Goal: Task Accomplishment & Management: Complete application form

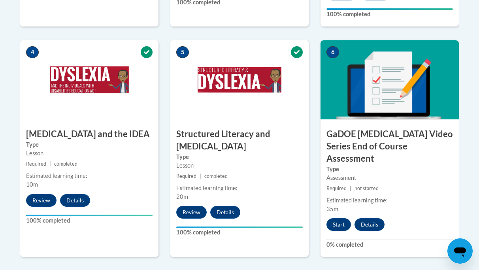
scroll to position [469, 0]
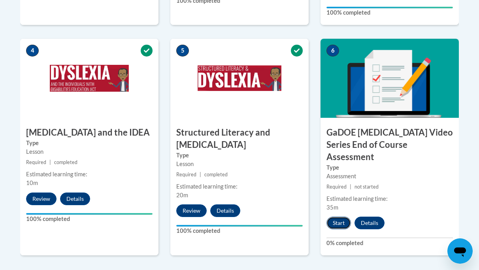
click at [339, 217] on button "Start" at bounding box center [339, 223] width 25 height 13
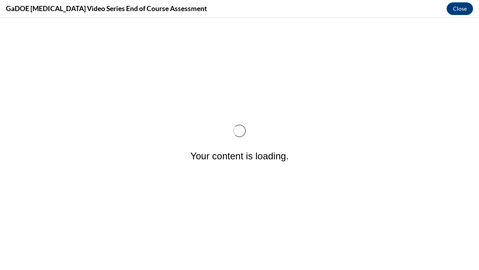
scroll to position [0, 0]
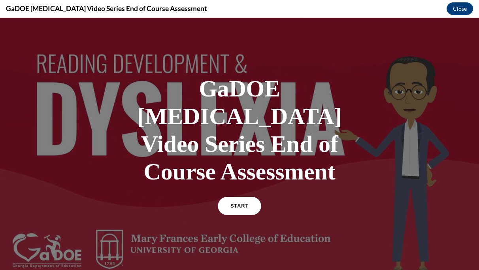
click at [245, 203] on span "START" at bounding box center [240, 206] width 18 height 6
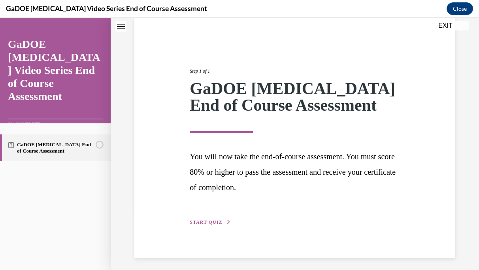
scroll to position [64, 0]
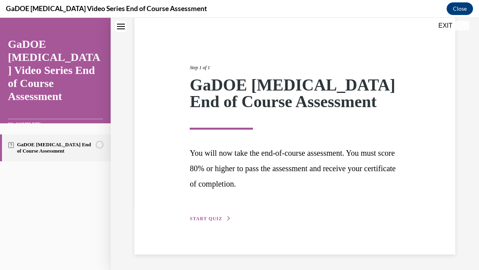
click at [210, 218] on span "START QUIZ" at bounding box center [206, 219] width 32 height 6
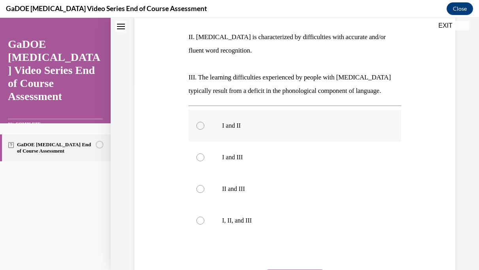
scroll to position [189, 0]
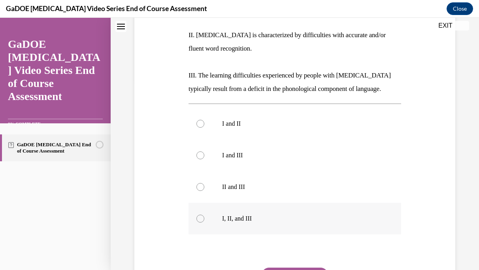
click at [201, 220] on div at bounding box center [201, 219] width 8 height 8
click at [201, 220] on input "I, II, and III" at bounding box center [201, 219] width 8 height 8
radio input "true"
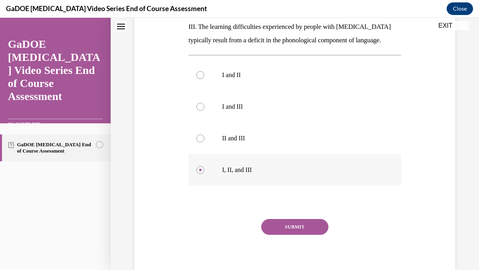
scroll to position [247, 0]
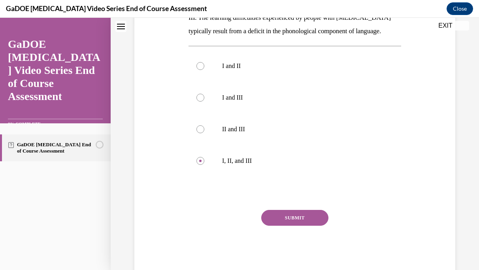
click at [297, 218] on button "SUBMIT" at bounding box center [294, 218] width 67 height 16
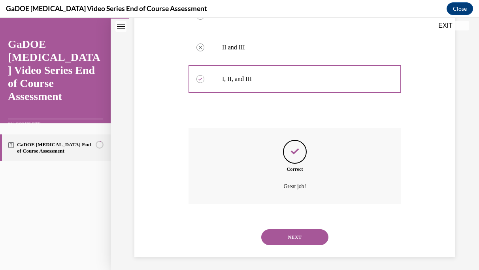
scroll to position [332, 0]
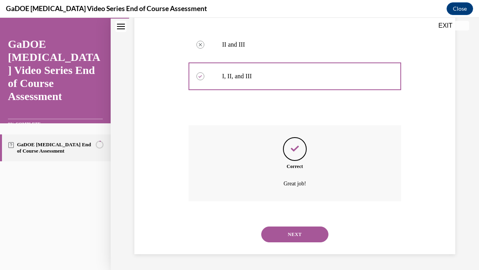
click at [298, 234] on button "NEXT" at bounding box center [294, 235] width 67 height 16
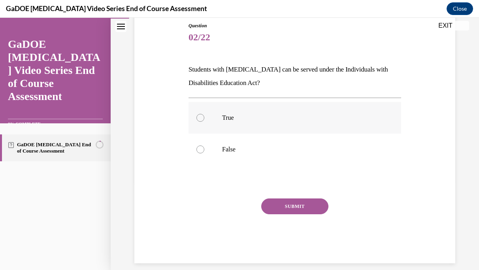
click at [198, 118] on div at bounding box center [201, 118] width 8 height 8
click at [198, 118] on input "True" at bounding box center [201, 118] width 8 height 8
radio input "true"
click at [306, 209] on button "SUBMIT" at bounding box center [294, 207] width 67 height 16
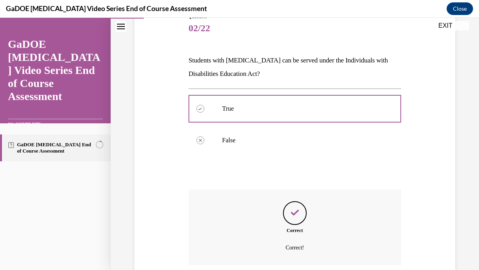
scroll to position [161, 0]
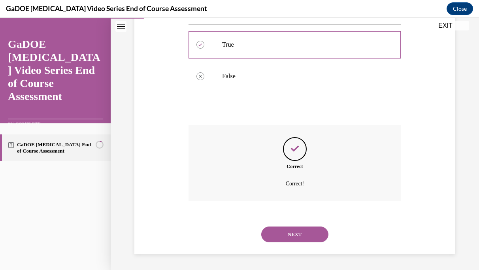
click at [297, 234] on button "NEXT" at bounding box center [294, 235] width 67 height 16
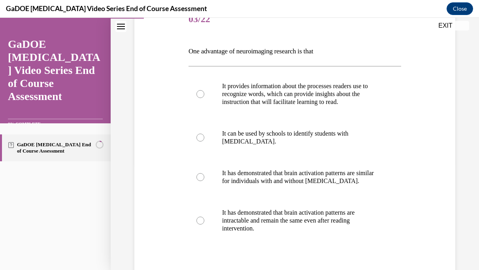
scroll to position [108, 0]
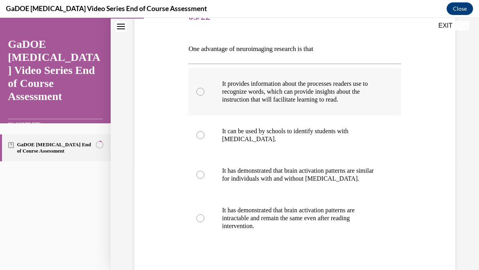
click at [199, 94] on div at bounding box center [201, 92] width 8 height 8
click at [199, 94] on input "It provides information about the processes readers use to recognize words, whi…" at bounding box center [201, 92] width 8 height 8
radio input "true"
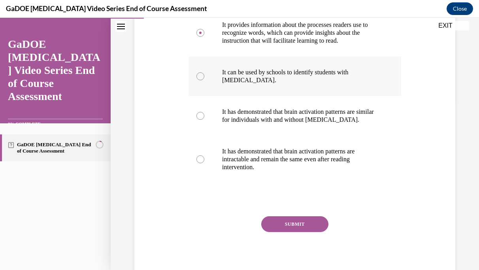
scroll to position [169, 0]
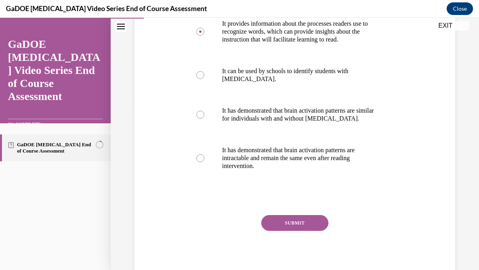
click at [296, 224] on button "SUBMIT" at bounding box center [294, 223] width 67 height 16
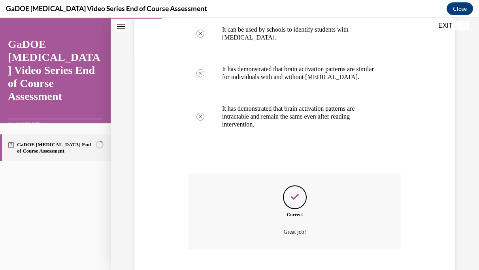
scroll to position [258, 0]
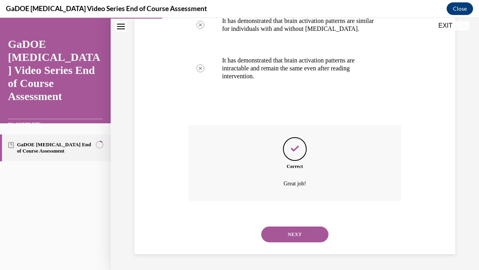
click at [294, 233] on button "NEXT" at bounding box center [294, 235] width 67 height 16
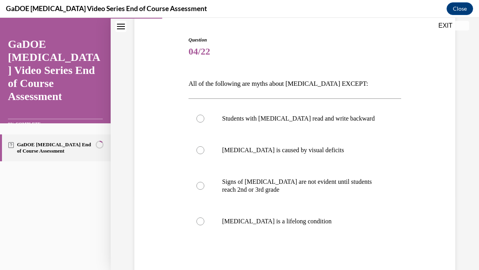
scroll to position [74, 0]
click at [199, 220] on div at bounding box center [201, 221] width 8 height 8
click at [199, 220] on input "Dyslexia is a lifelong condition" at bounding box center [201, 221] width 8 height 8
radio input "true"
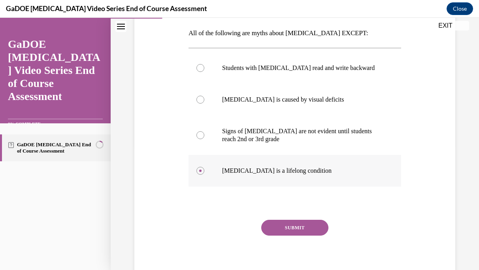
scroll to position [125, 0]
click at [296, 231] on button "SUBMIT" at bounding box center [294, 228] width 67 height 16
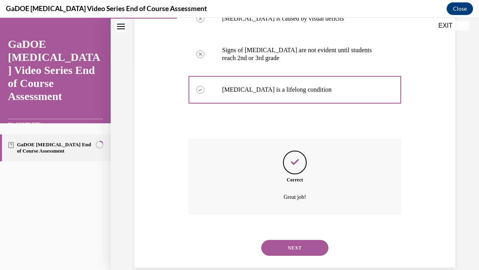
scroll to position [219, 0]
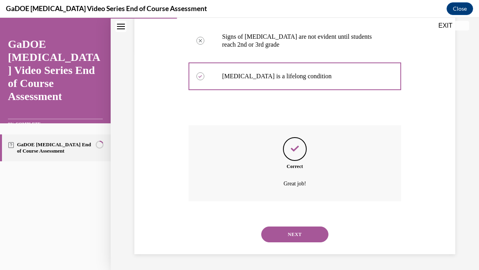
click at [297, 233] on button "NEXT" at bounding box center [294, 235] width 67 height 16
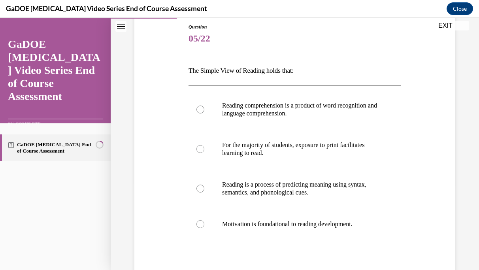
scroll to position [87, 0]
click at [202, 188] on div at bounding box center [201, 188] width 8 height 8
click at [202, 188] on input "Reading is a process of predicting meaning using syntax, semantics, and phonolo…" at bounding box center [201, 188] width 8 height 8
radio input "true"
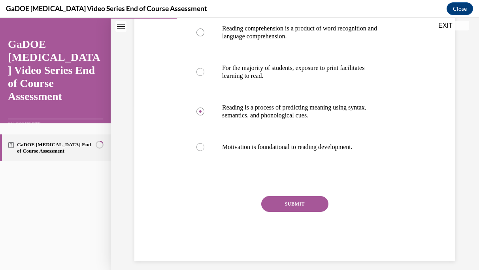
click at [290, 201] on button "SUBMIT" at bounding box center [294, 204] width 67 height 16
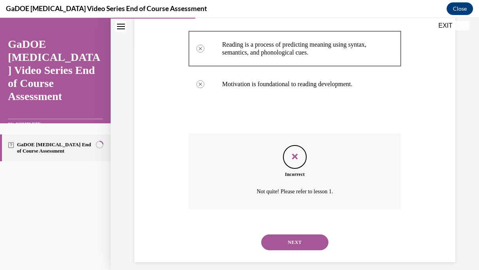
scroll to position [235, 0]
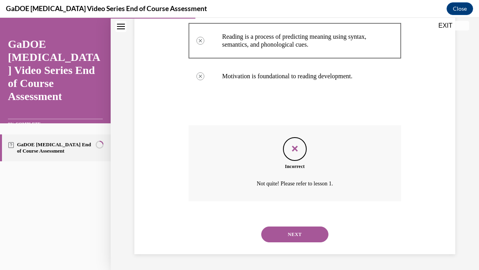
click at [298, 237] on button "NEXT" at bounding box center [294, 235] width 67 height 16
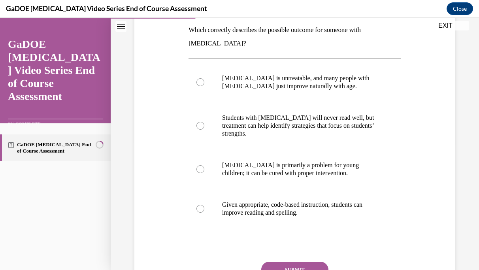
scroll to position [128, 0]
click at [201, 207] on div at bounding box center [201, 209] width 8 height 8
click at [201, 207] on input "Given appropriate, code-based instruction, students can improve reading and spe…" at bounding box center [201, 209] width 8 height 8
radio input "true"
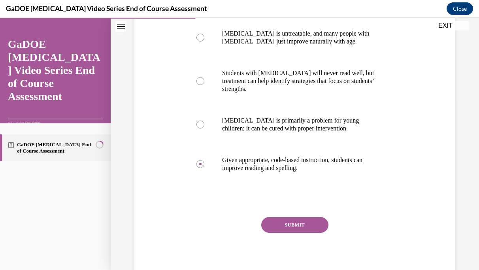
click at [284, 226] on button "SUBMIT" at bounding box center [294, 225] width 67 height 16
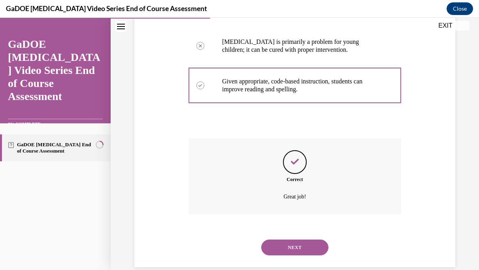
scroll to position [264, 0]
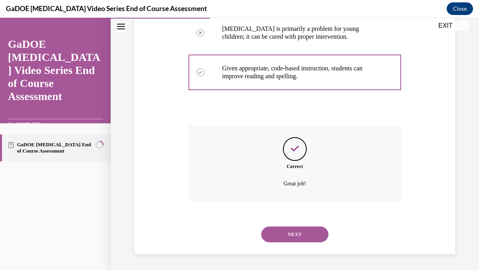
click at [294, 235] on button "NEXT" at bounding box center [294, 235] width 67 height 16
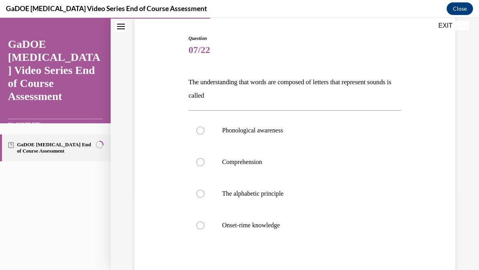
scroll to position [74, 0]
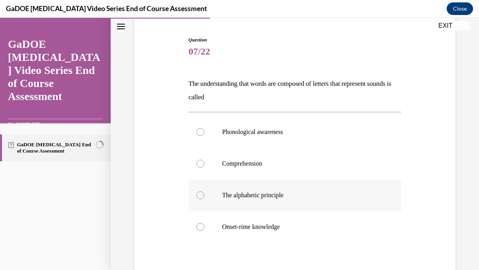
click at [201, 194] on div at bounding box center [201, 195] width 8 height 8
click at [201, 194] on input "The alphabetic principle" at bounding box center [201, 195] width 8 height 8
radio input "true"
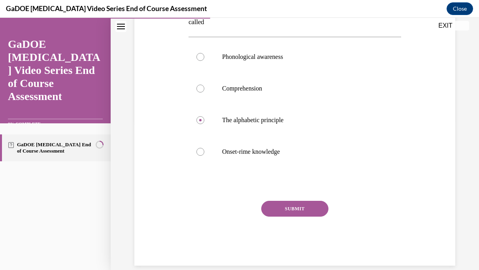
click at [290, 206] on button "SUBMIT" at bounding box center [294, 209] width 67 height 16
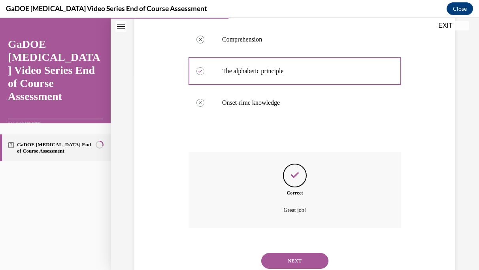
scroll to position [224, 0]
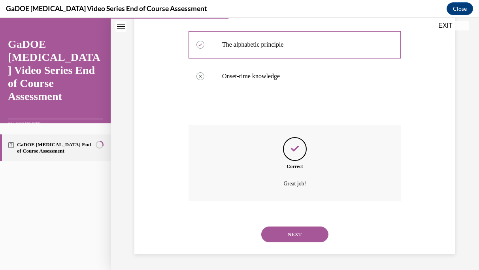
click at [295, 233] on button "NEXT" at bounding box center [294, 235] width 67 height 16
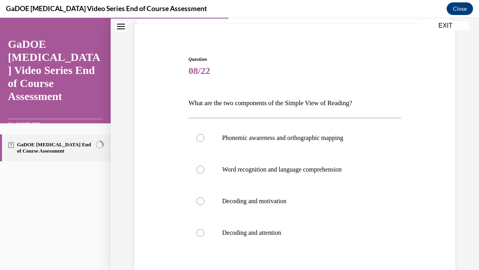
scroll to position [55, 0]
click at [199, 169] on div at bounding box center [201, 169] width 8 height 8
click at [199, 169] on input "Word recognition and language comprehension" at bounding box center [201, 169] width 8 height 8
radio input "true"
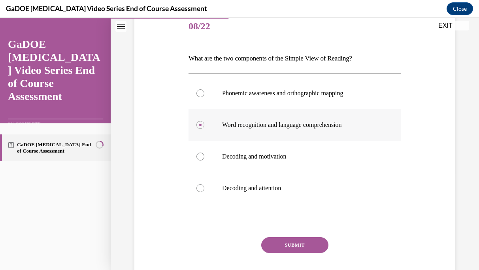
scroll to position [99, 0]
click at [288, 247] on button "SUBMIT" at bounding box center [294, 245] width 67 height 16
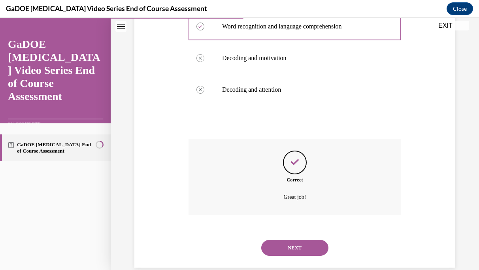
scroll to position [211, 0]
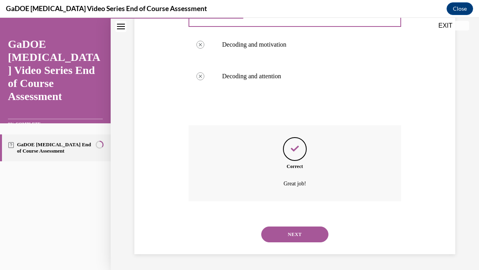
click at [294, 233] on button "NEXT" at bounding box center [294, 235] width 67 height 16
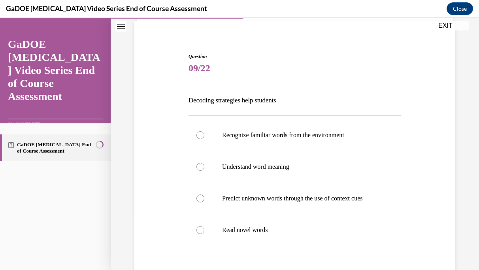
scroll to position [63, 0]
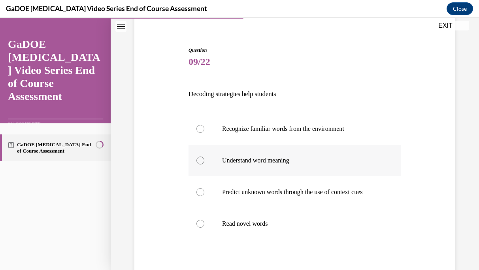
click at [203, 162] on div at bounding box center [201, 161] width 8 height 8
click at [203, 162] on input "Understand word meaning" at bounding box center [201, 161] width 8 height 8
radio input "true"
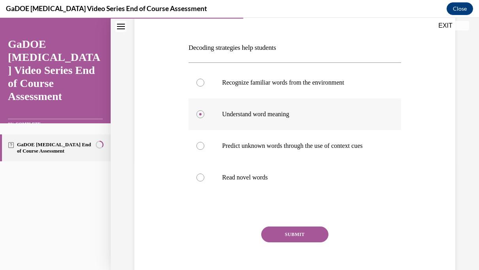
scroll to position [123, 0]
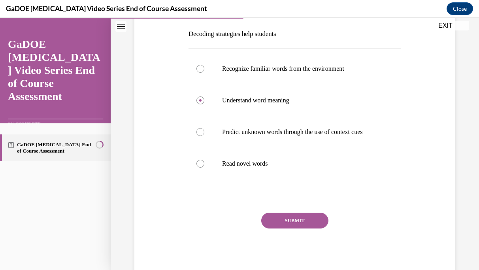
click at [288, 219] on button "SUBMIT" at bounding box center [294, 221] width 67 height 16
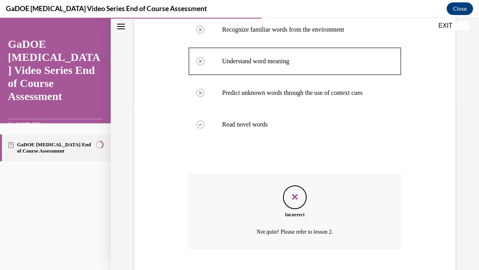
scroll to position [211, 0]
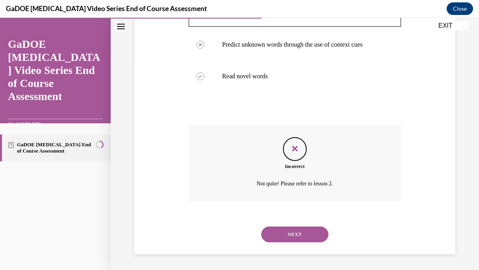
click at [293, 232] on button "NEXT" at bounding box center [294, 235] width 67 height 16
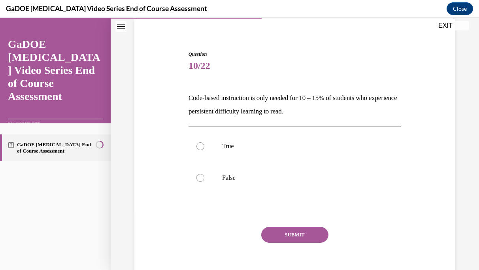
scroll to position [59, 0]
click at [200, 176] on div at bounding box center [201, 178] width 8 height 8
click at [200, 176] on input "False" at bounding box center [201, 178] width 8 height 8
radio input "true"
click at [311, 235] on button "SUBMIT" at bounding box center [294, 235] width 67 height 16
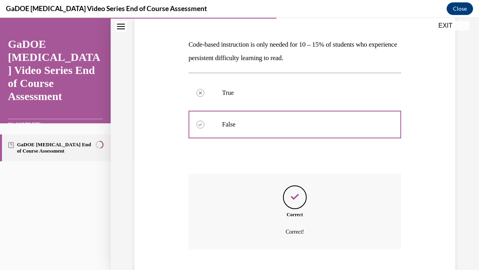
scroll to position [161, 0]
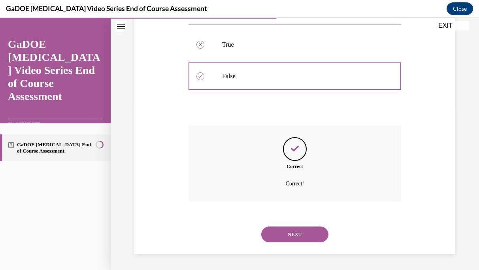
click at [301, 234] on button "NEXT" at bounding box center [294, 235] width 67 height 16
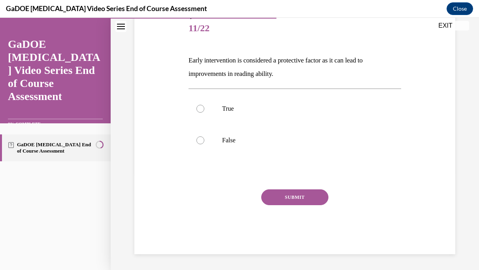
scroll to position [88, 0]
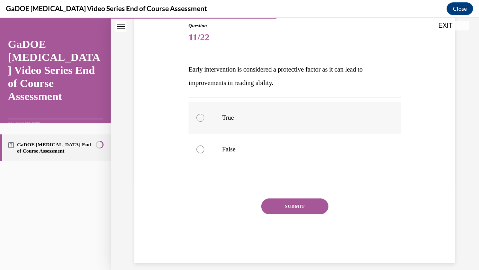
click at [200, 117] on div at bounding box center [201, 118] width 8 height 8
click at [200, 117] on input "True" at bounding box center [201, 118] width 8 height 8
radio input "true"
click at [286, 202] on button "SUBMIT" at bounding box center [294, 207] width 67 height 16
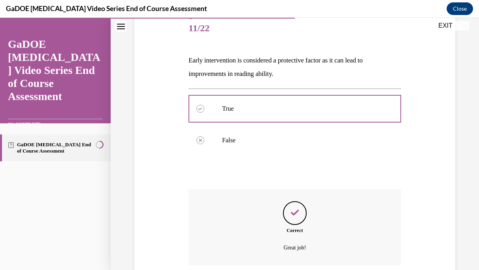
scroll to position [161, 0]
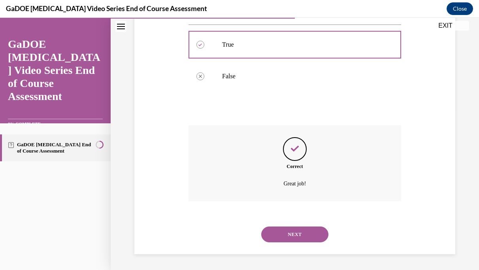
click at [301, 234] on button "NEXT" at bounding box center [294, 235] width 67 height 16
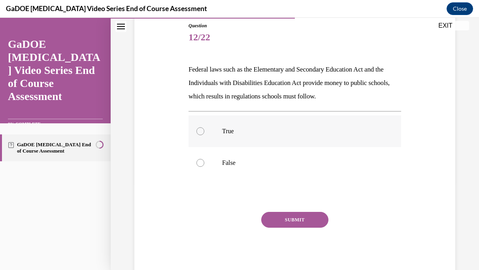
click at [201, 133] on div at bounding box center [201, 131] width 8 height 8
click at [201, 133] on input "True" at bounding box center [201, 131] width 8 height 8
radio input "true"
click at [292, 218] on button "SUBMIT" at bounding box center [294, 220] width 67 height 16
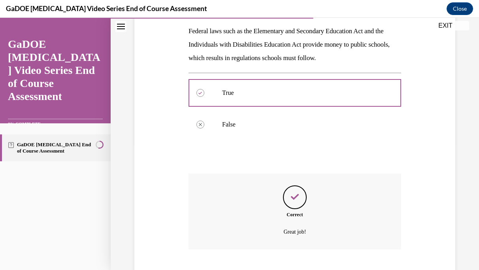
scroll to position [174, 0]
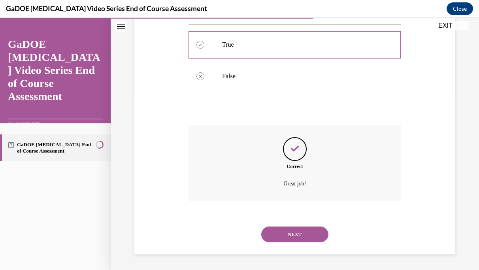
click at [299, 236] on button "NEXT" at bounding box center [294, 235] width 67 height 16
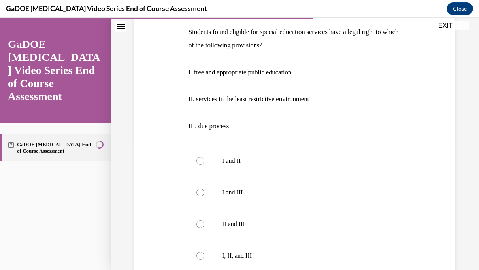
scroll to position [127, 0]
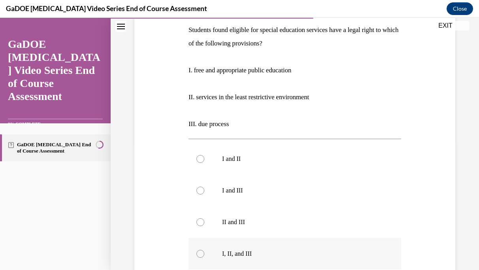
click at [203, 255] on div at bounding box center [201, 254] width 8 height 8
click at [203, 255] on input "I, II, and III" at bounding box center [201, 254] width 8 height 8
radio input "true"
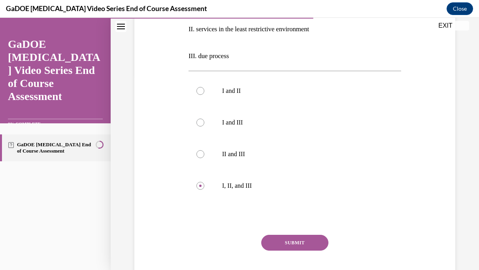
click at [293, 248] on button "SUBMIT" at bounding box center [294, 243] width 67 height 16
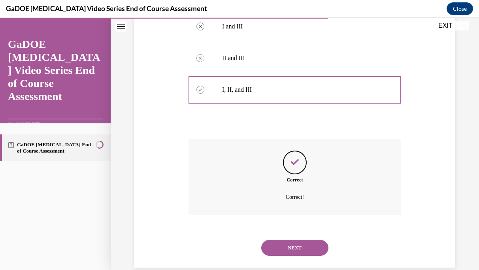
scroll to position [305, 0]
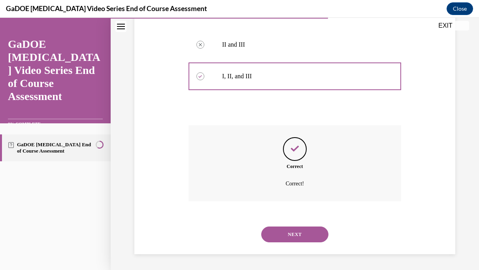
click at [296, 235] on button "NEXT" at bounding box center [294, 235] width 67 height 16
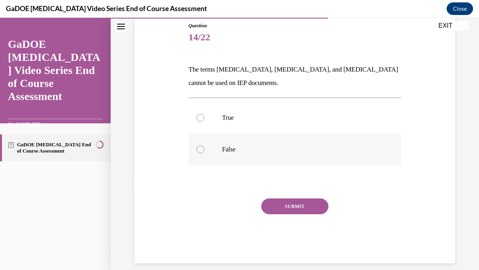
click at [199, 150] on div at bounding box center [201, 150] width 8 height 8
click at [199, 150] on input "False" at bounding box center [201, 150] width 8 height 8
radio input "true"
click at [284, 206] on button "SUBMIT" at bounding box center [294, 207] width 67 height 16
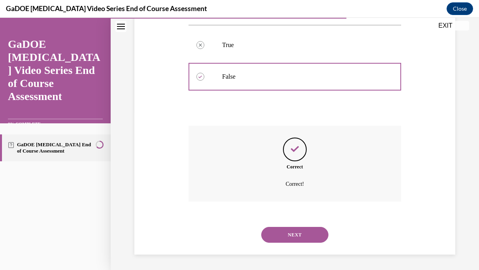
scroll to position [161, 0]
click at [297, 235] on button "NEXT" at bounding box center [294, 235] width 67 height 16
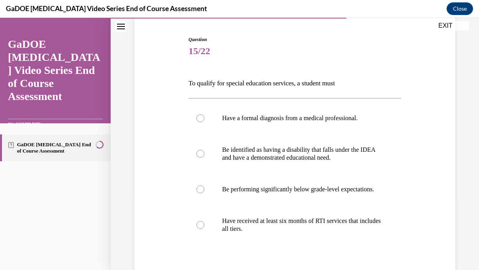
scroll to position [74, 0]
click at [200, 153] on div at bounding box center [201, 154] width 8 height 8
click at [200, 153] on input "Be identified as having a disability that falls under the IDEA and have a demon…" at bounding box center [201, 154] width 8 height 8
radio input "true"
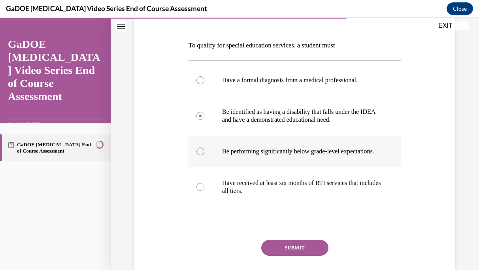
scroll to position [126, 0]
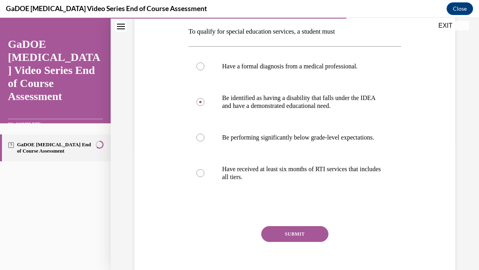
click at [298, 242] on button "SUBMIT" at bounding box center [294, 234] width 67 height 16
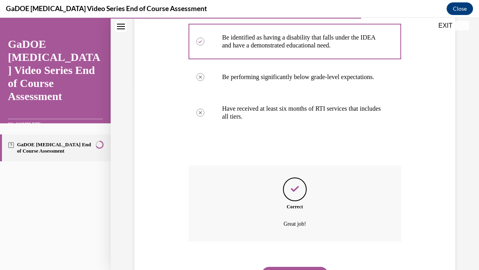
scroll to position [235, 0]
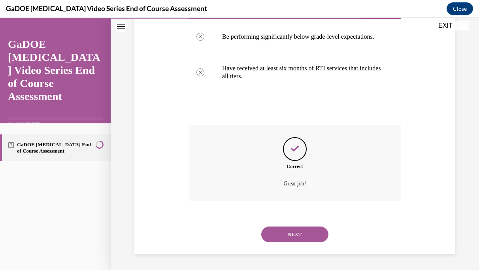
click at [294, 235] on button "NEXT" at bounding box center [294, 235] width 67 height 16
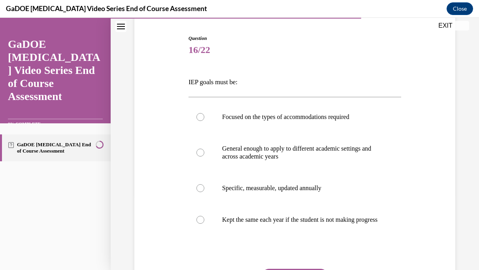
scroll to position [77, 0]
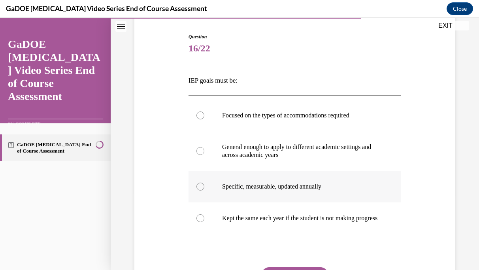
click at [200, 186] on div at bounding box center [201, 187] width 8 height 8
click at [200, 186] on input "Specific, measurable, updated annually" at bounding box center [201, 187] width 8 height 8
radio input "true"
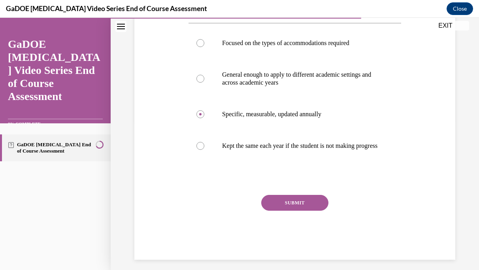
click at [295, 209] on button "SUBMIT" at bounding box center [294, 203] width 67 height 16
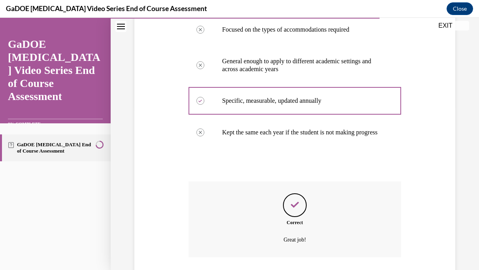
scroll to position [227, 0]
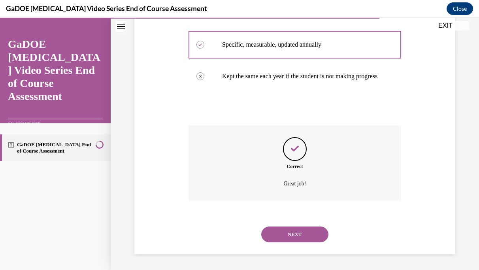
click at [298, 231] on button "NEXT" at bounding box center [294, 235] width 67 height 16
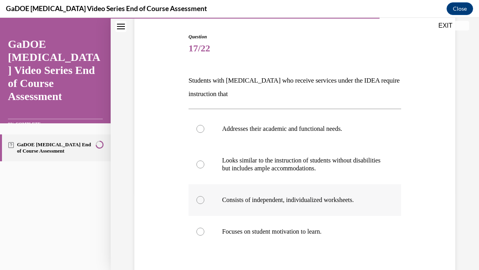
scroll to position [75, 0]
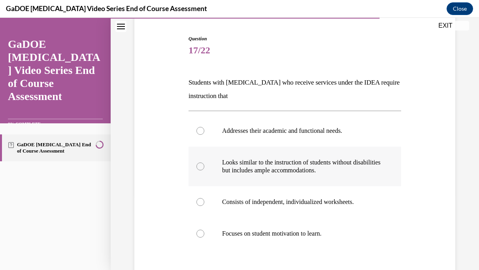
click at [202, 165] on div at bounding box center [201, 167] width 8 height 8
click at [202, 165] on input "Looks similar to the instruction of students without disabilities but includes …" at bounding box center [201, 167] width 8 height 8
radio input "true"
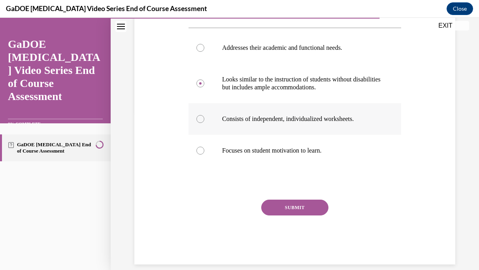
scroll to position [160, 0]
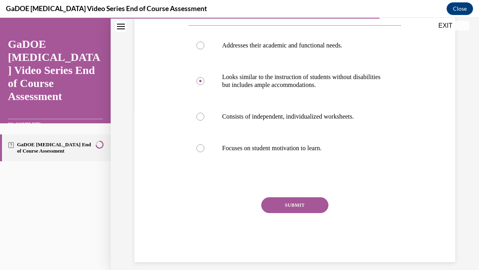
click at [293, 206] on button "SUBMIT" at bounding box center [294, 205] width 67 height 16
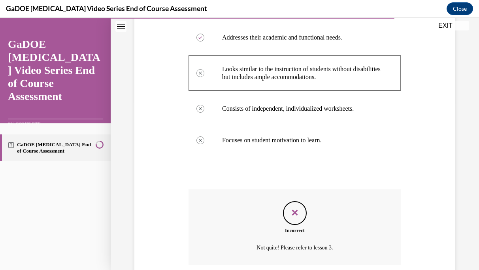
scroll to position [232, 0]
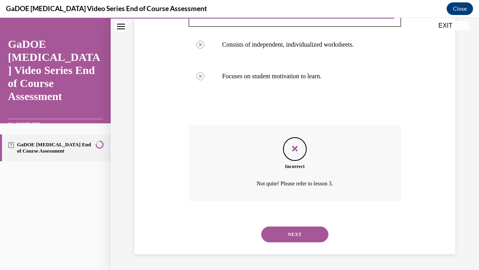
click at [296, 235] on button "NEXT" at bounding box center [294, 235] width 67 height 16
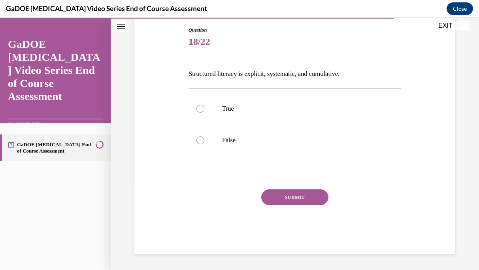
scroll to position [24, 0]
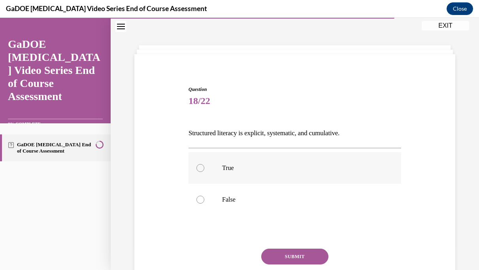
click at [203, 167] on div at bounding box center [201, 168] width 8 height 8
click at [203, 167] on input "True" at bounding box center [201, 168] width 8 height 8
radio input "true"
click at [288, 256] on button "SUBMIT" at bounding box center [294, 257] width 67 height 16
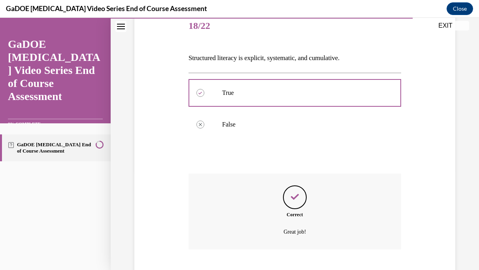
scroll to position [148, 0]
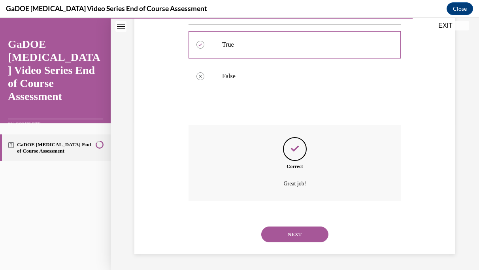
click at [295, 237] on button "NEXT" at bounding box center [294, 235] width 67 height 16
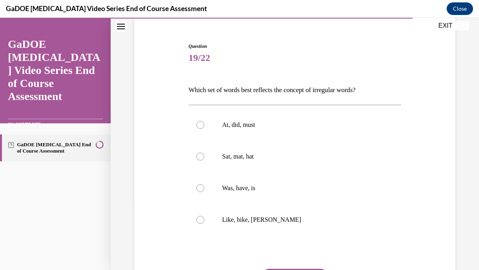
scroll to position [68, 0]
click at [199, 186] on div at bounding box center [201, 188] width 8 height 8
click at [199, 186] on input "Was, have, is" at bounding box center [201, 188] width 8 height 8
radio input "true"
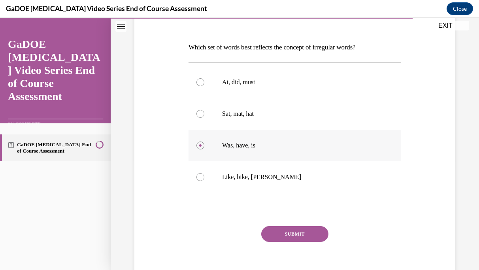
scroll to position [110, 0]
click at [285, 235] on button "SUBMIT" at bounding box center [294, 234] width 67 height 16
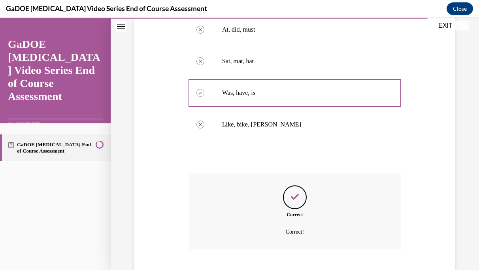
scroll to position [211, 0]
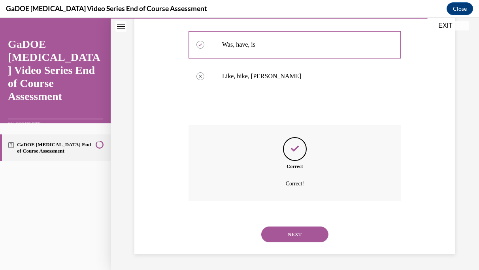
click at [291, 231] on button "NEXT" at bounding box center [294, 235] width 67 height 16
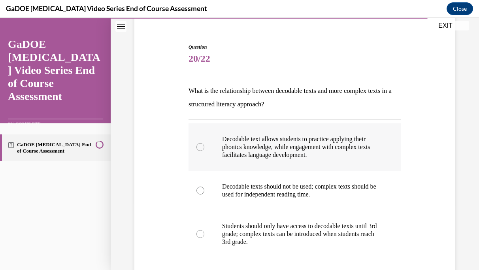
scroll to position [67, 0]
click at [199, 146] on div at bounding box center [201, 147] width 8 height 8
click at [199, 146] on input "Decodable text allows students to practice applying their phonics knowledge, wh…" at bounding box center [201, 147] width 8 height 8
radio input "true"
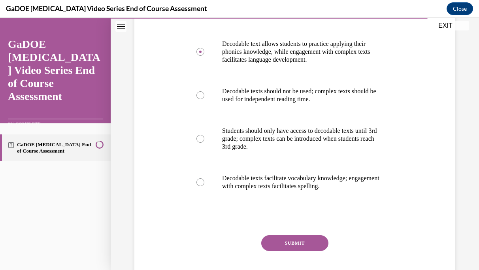
click at [297, 243] on button "SUBMIT" at bounding box center [294, 243] width 67 height 16
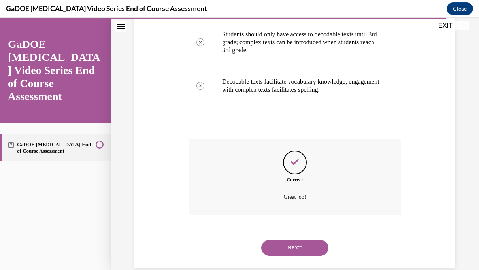
scroll to position [272, 0]
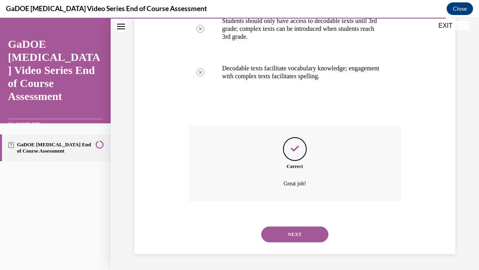
click at [294, 234] on button "NEXT" at bounding box center [294, 235] width 67 height 16
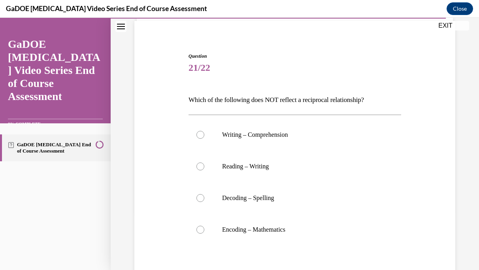
scroll to position [58, 0]
click at [200, 229] on div at bounding box center [201, 229] width 8 height 8
click at [200, 229] on input "Encoding – Mathematics" at bounding box center [201, 229] width 8 height 8
radio input "true"
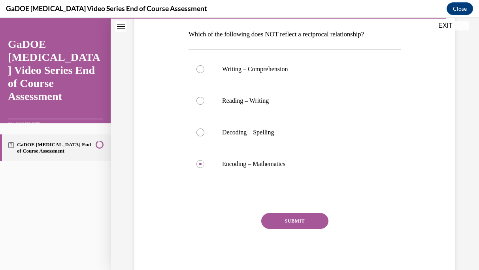
click at [289, 220] on button "SUBMIT" at bounding box center [294, 221] width 67 height 16
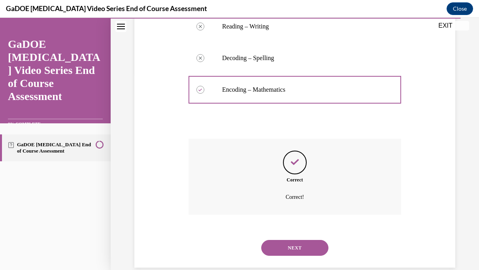
scroll to position [211, 0]
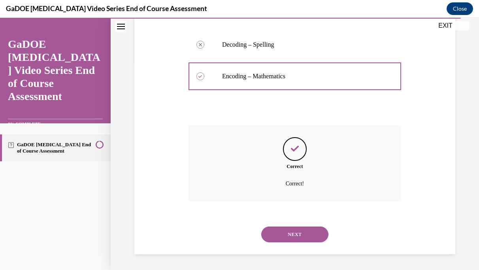
click at [297, 237] on button "NEXT" at bounding box center [294, 235] width 67 height 16
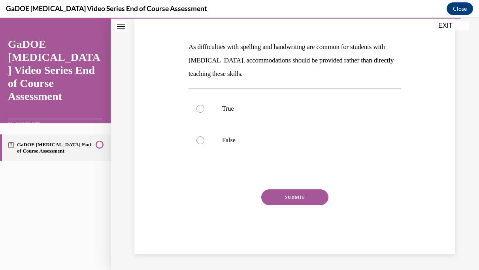
scroll to position [88, 0]
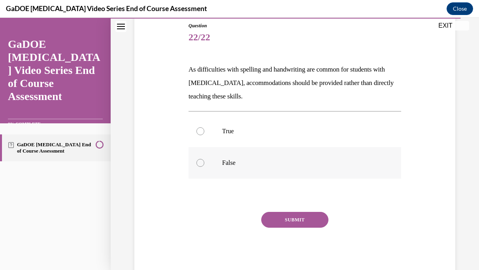
click at [199, 161] on div at bounding box center [201, 163] width 8 height 8
click at [199, 161] on input "False" at bounding box center [201, 163] width 8 height 8
radio input "true"
click at [299, 217] on button "SUBMIT" at bounding box center [294, 220] width 67 height 16
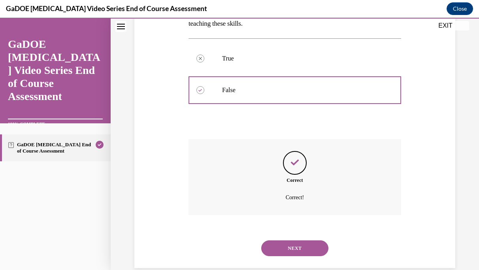
scroll to position [174, 0]
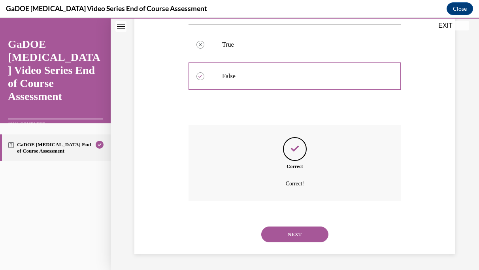
click at [294, 235] on button "NEXT" at bounding box center [294, 235] width 67 height 16
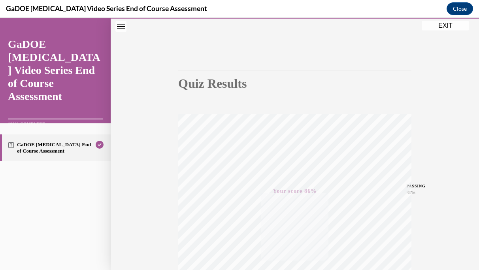
scroll to position [40, 0]
click at [447, 23] on button "EXIT" at bounding box center [445, 25] width 47 height 9
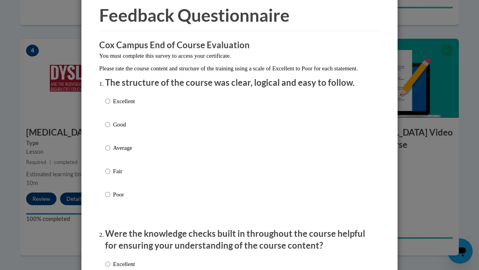
scroll to position [34, 0]
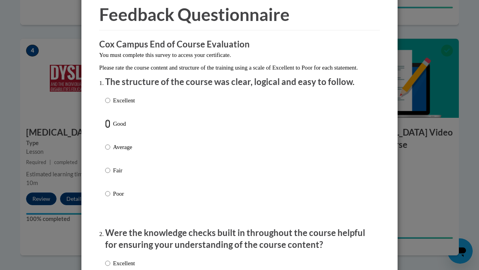
click at [107, 128] on input "Good" at bounding box center [107, 123] width 5 height 9
radio input "true"
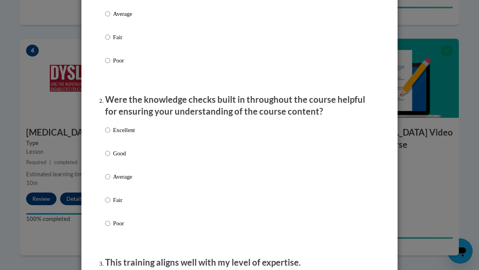
scroll to position [169, 0]
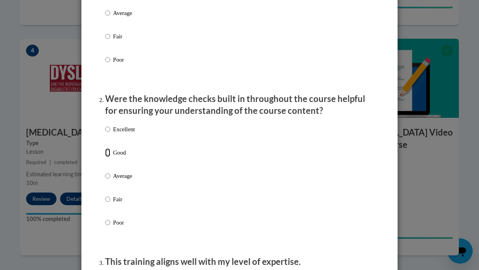
click at [108, 157] on input "Good" at bounding box center [107, 152] width 5 height 9
radio input "true"
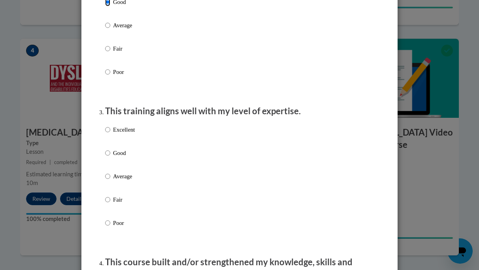
scroll to position [320, 0]
click at [109, 157] on input "Good" at bounding box center [107, 152] width 5 height 9
radio input "true"
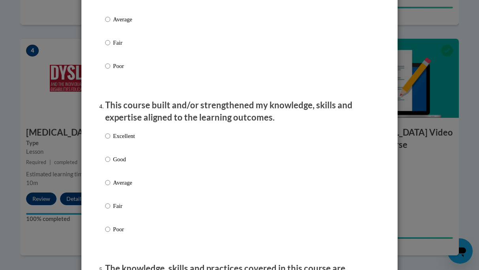
scroll to position [478, 0]
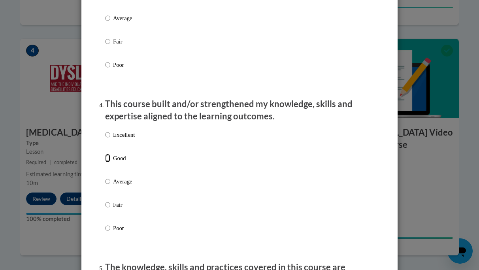
click at [108, 163] on input "Good" at bounding box center [107, 158] width 5 height 9
radio input "true"
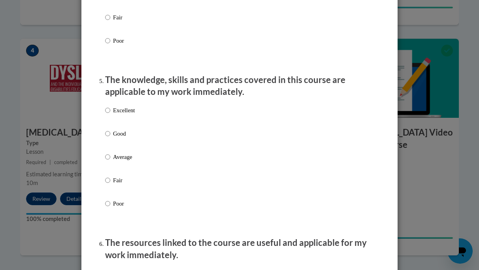
scroll to position [671, 0]
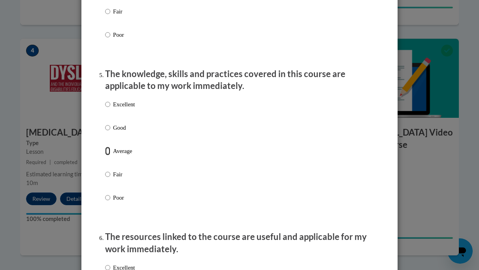
click at [108, 155] on input "Average" at bounding box center [107, 151] width 5 height 9
radio input "true"
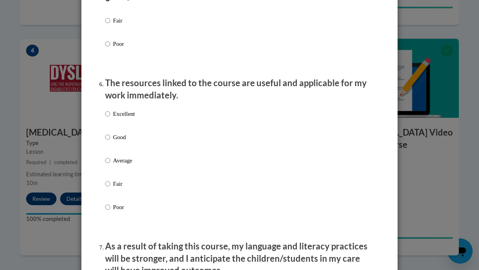
scroll to position [826, 0]
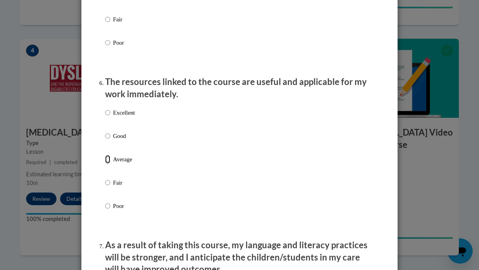
click at [108, 164] on input "Average" at bounding box center [107, 159] width 5 height 9
radio input "true"
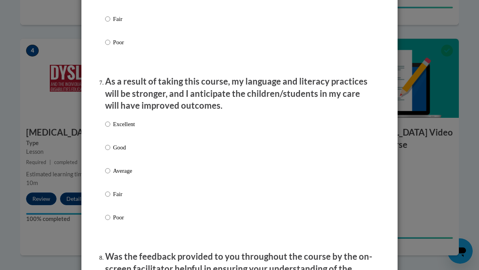
scroll to position [994, 0]
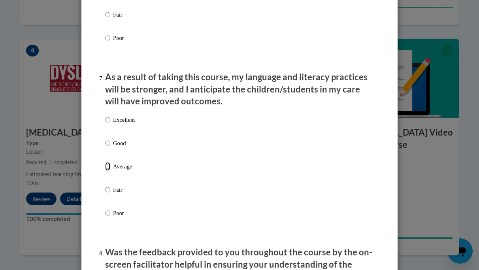
click at [107, 171] on input "Average" at bounding box center [107, 166] width 5 height 9
radio input "true"
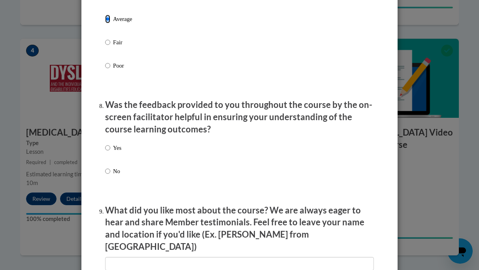
scroll to position [1143, 0]
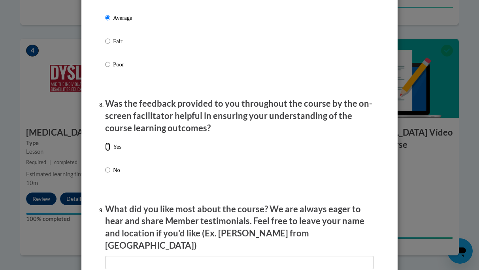
click at [107, 151] on input "Yes" at bounding box center [107, 146] width 5 height 9
radio input "true"
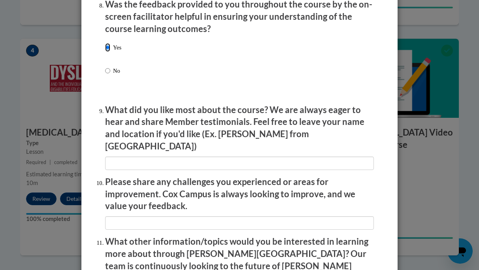
scroll to position [1244, 0]
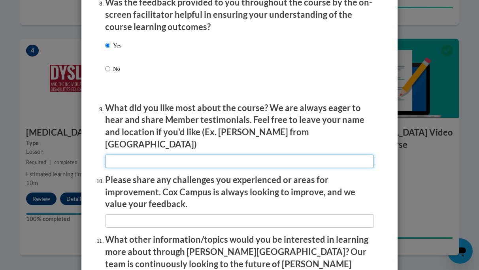
click at [119, 156] on input "textbox" at bounding box center [239, 161] width 269 height 13
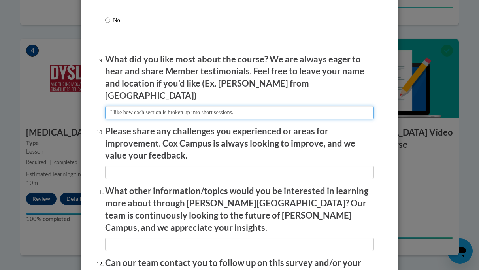
scroll to position [1302, 0]
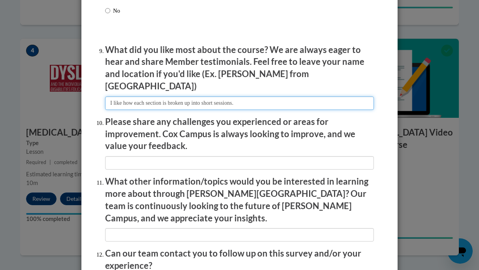
type input "I like how each section is broken up into short sessions."
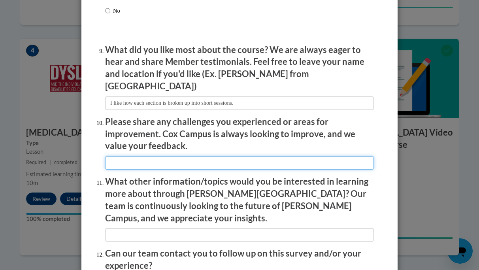
click at [126, 159] on input "textbox" at bounding box center [239, 162] width 269 height 13
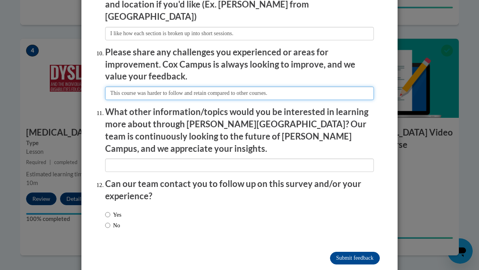
scroll to position [1374, 0]
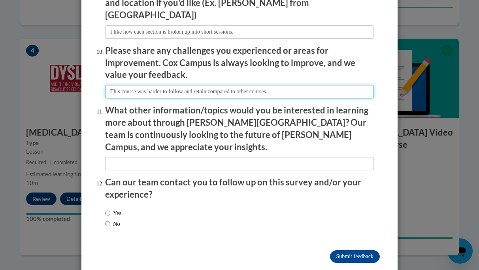
type input "This course was harder to follow and retain compared to other courses."
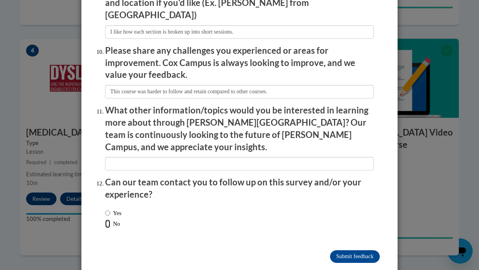
click at [108, 220] on input "No" at bounding box center [107, 224] width 5 height 9
radio input "true"
click at [348, 250] on input "Submit feedback" at bounding box center [355, 256] width 50 height 13
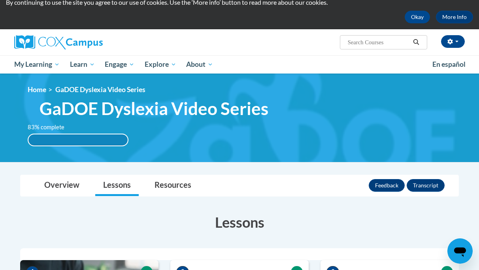
scroll to position [28, 0]
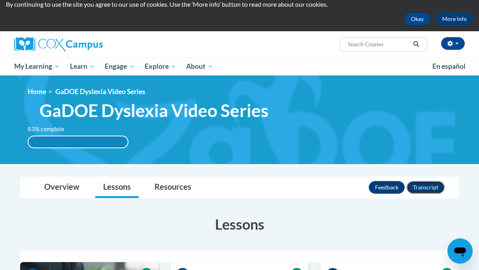
click at [420, 186] on button "Transcript" at bounding box center [426, 187] width 38 height 13
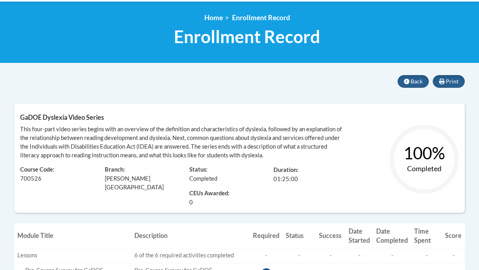
scroll to position [86, 0]
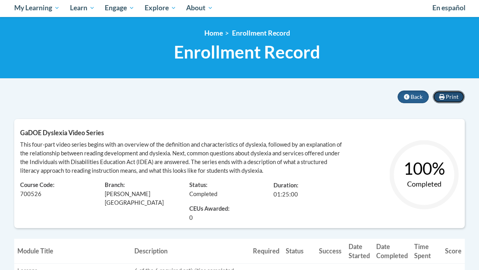
click at [446, 97] on span "Print" at bounding box center [452, 96] width 13 height 7
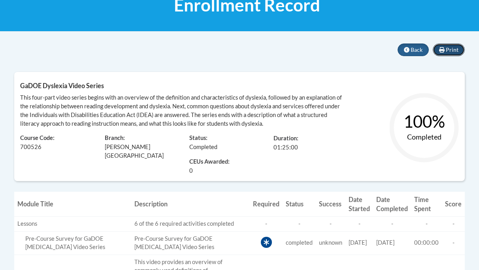
scroll to position [0, 0]
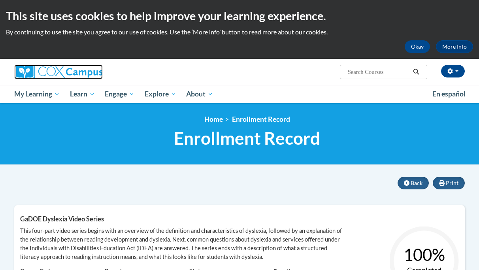
click at [72, 70] on img at bounding box center [58, 72] width 89 height 14
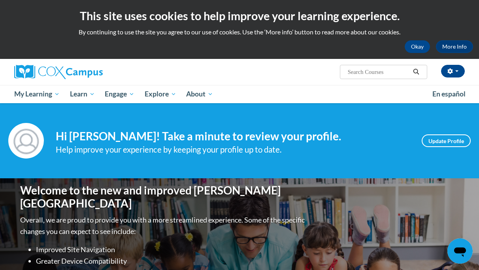
click at [358, 71] on input "Search..." at bounding box center [378, 71] width 63 height 9
type input "early literacy"
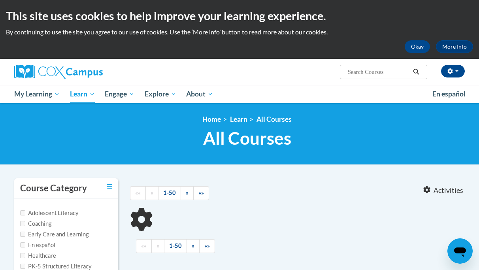
type input "early literacy"
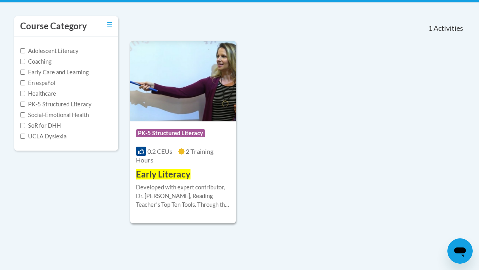
scroll to position [165, 0]
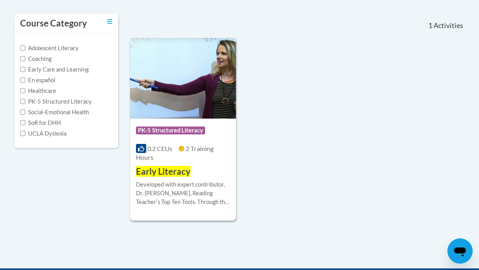
click at [216, 167] on div "Course Category: PK-5 Structured Literacy 0.2 CEUs 2 Training Hours COURSE Earl…" at bounding box center [183, 148] width 106 height 59
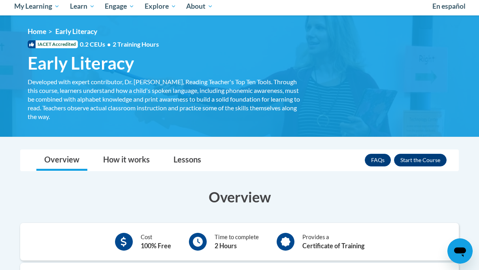
scroll to position [83, 0]
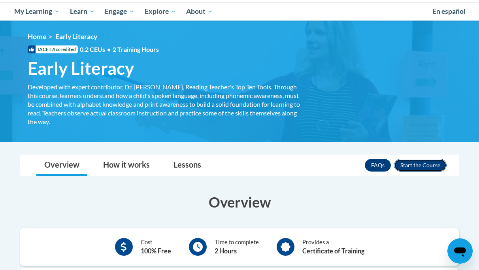
click at [420, 163] on button "Enroll" at bounding box center [420, 165] width 53 height 13
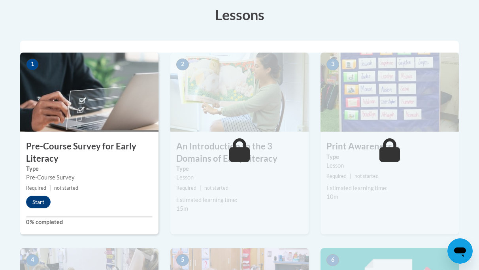
scroll to position [228, 0]
